Goal: Use online tool/utility: Use online tool/utility

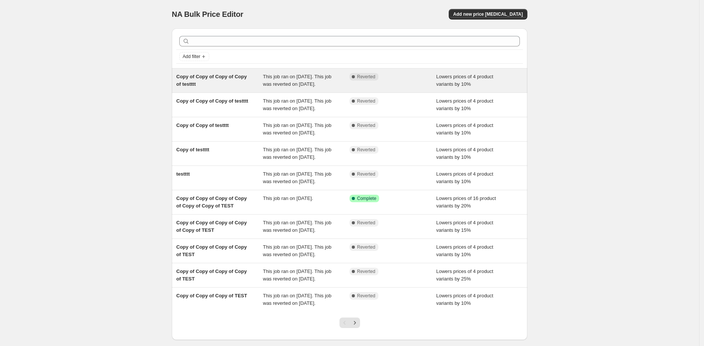
click at [387, 88] on div "Complete Reverted" at bounding box center [393, 80] width 87 height 15
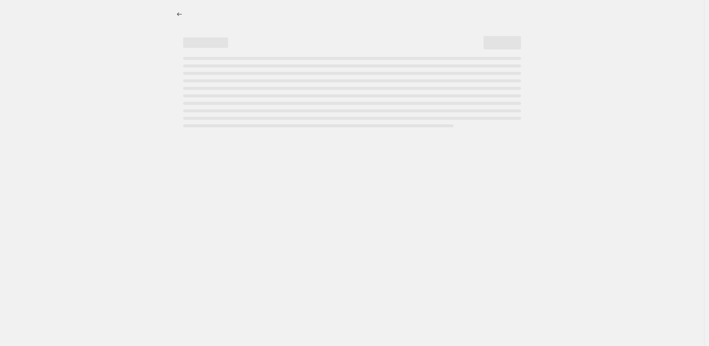
select select "percentage"
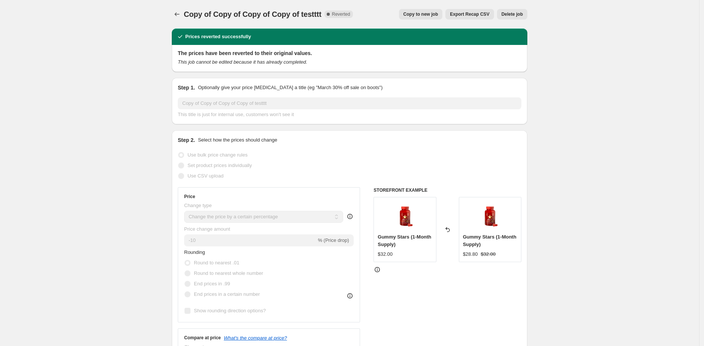
click at [408, 15] on span "Copy to new job" at bounding box center [421, 14] width 35 height 6
select select "percentage"
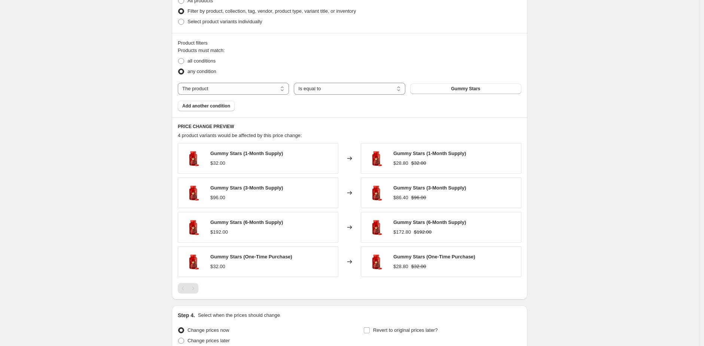
scroll to position [383, 0]
